Goal: Task Accomplishment & Management: Complete application form

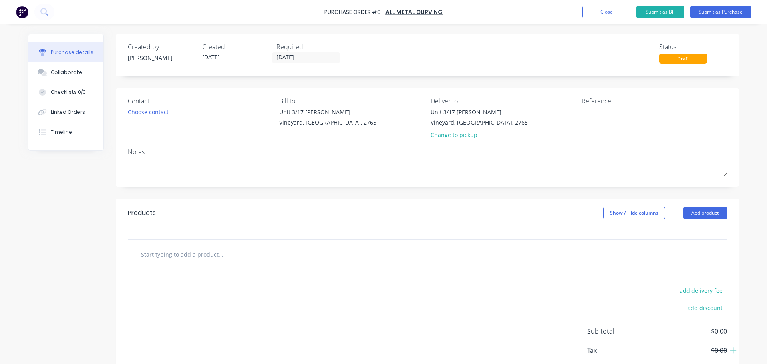
click at [205, 258] on input "text" at bounding box center [221, 254] width 160 height 16
click at [137, 116] on div "Choose contact" at bounding box center [148, 112] width 41 height 8
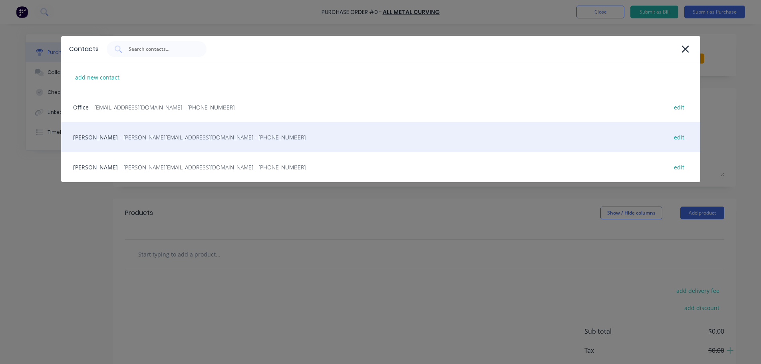
click at [120, 135] on span "- ron@allmetalcurving.com.au - (02) 9757 2077" at bounding box center [213, 137] width 186 height 8
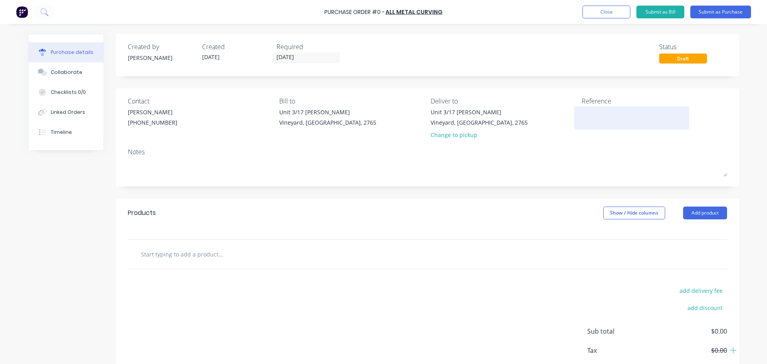
click at [597, 121] on textarea at bounding box center [632, 117] width 100 height 18
click at [186, 256] on input "text" at bounding box center [221, 254] width 160 height 16
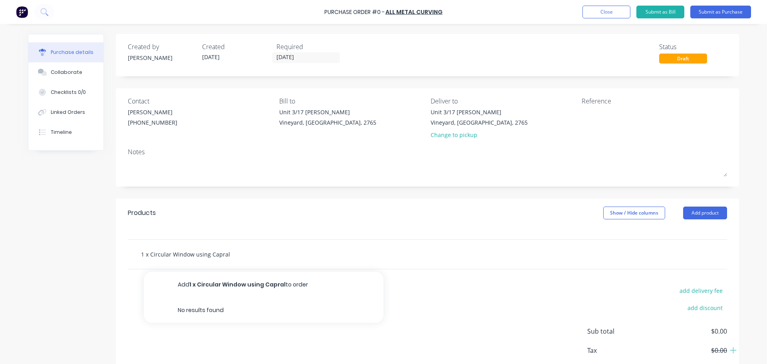
click at [147, 255] on input "1 x Circular Window using Capral" at bounding box center [221, 254] width 160 height 16
click at [214, 256] on input "1 x External Circular Window using Capral" at bounding box center [221, 254] width 160 height 16
type input "1 x External Circular Window ( W using Capral"
